Goal: Navigation & Orientation: Go to known website

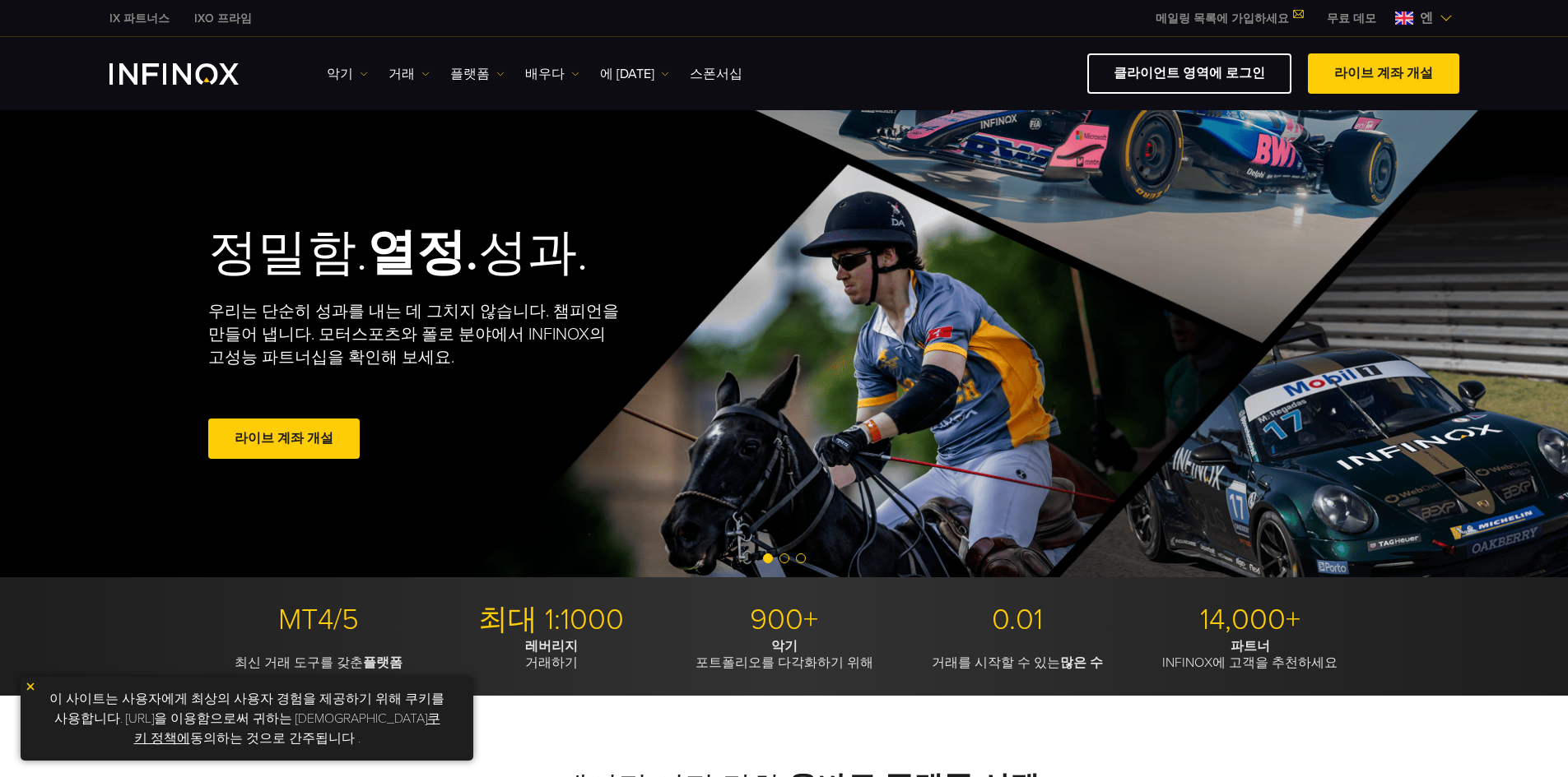
click at [1225, 79] on font "클라이언트 영역에 로그인" at bounding box center [1189, 73] width 152 height 16
